Goal: Unclear: Browse casually

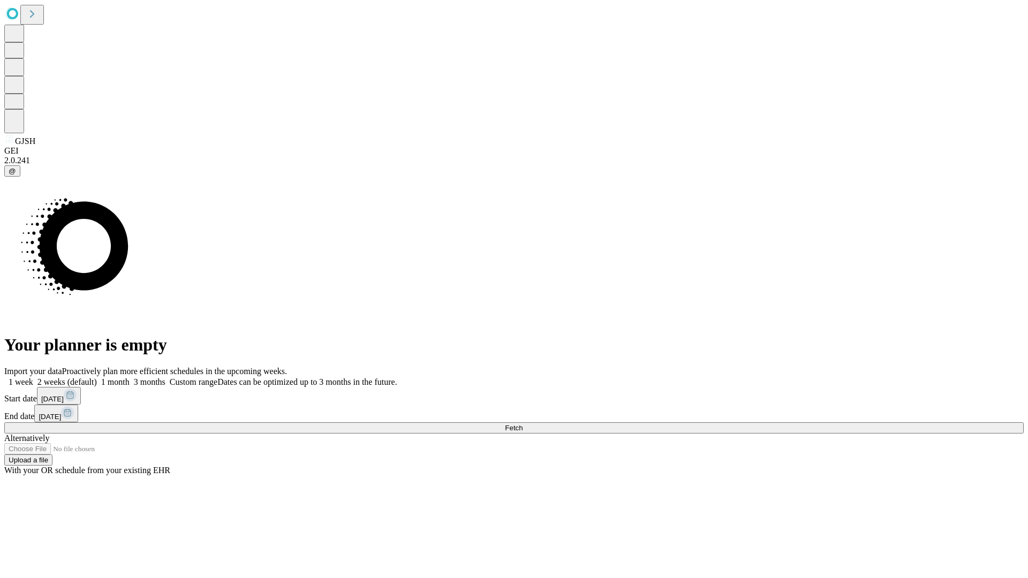
click at [523, 424] on span "Fetch" at bounding box center [514, 428] width 18 height 8
